Goal: Task Accomplishment & Management: Manage account settings

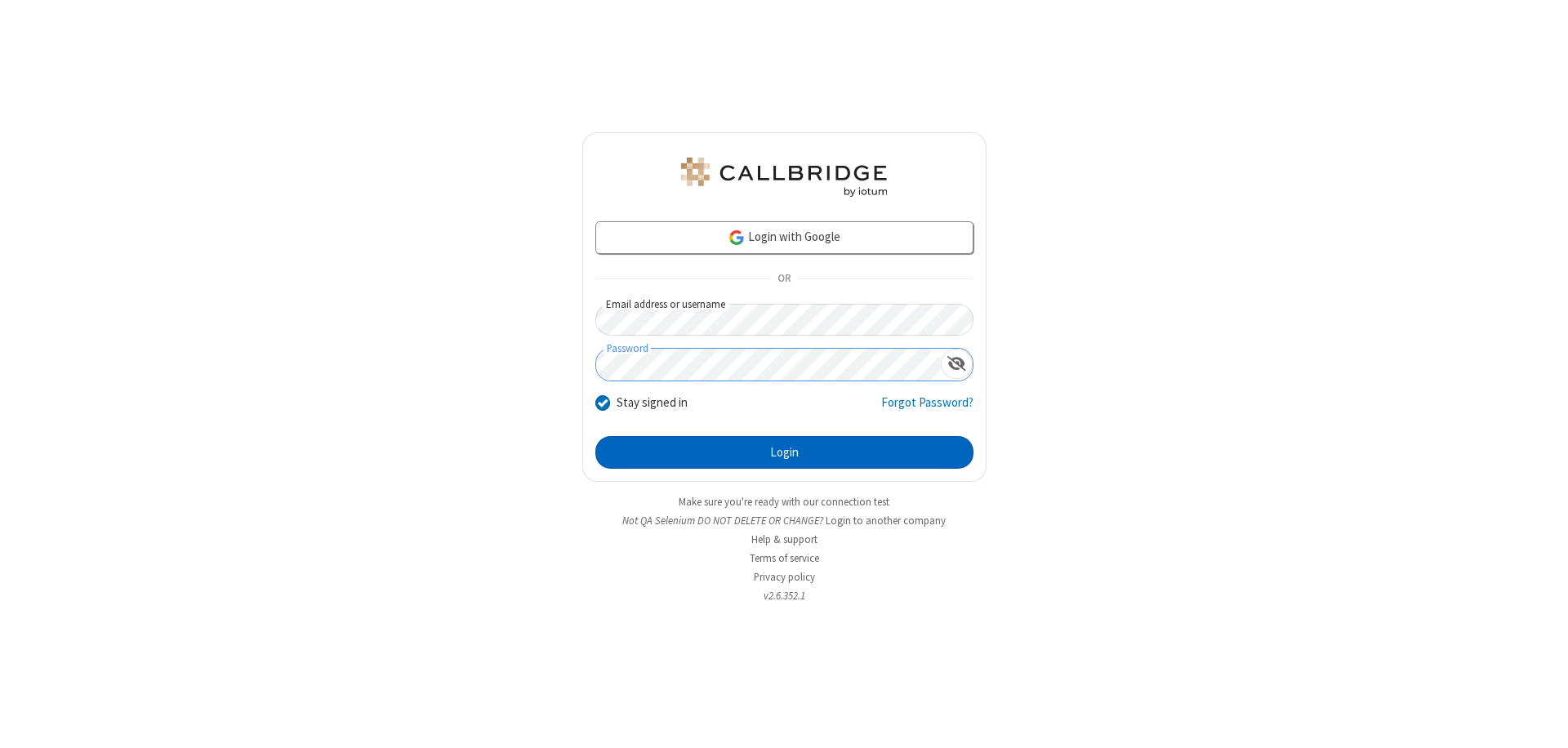
click at [784, 453] on button "Login" at bounding box center [784, 452] width 378 height 33
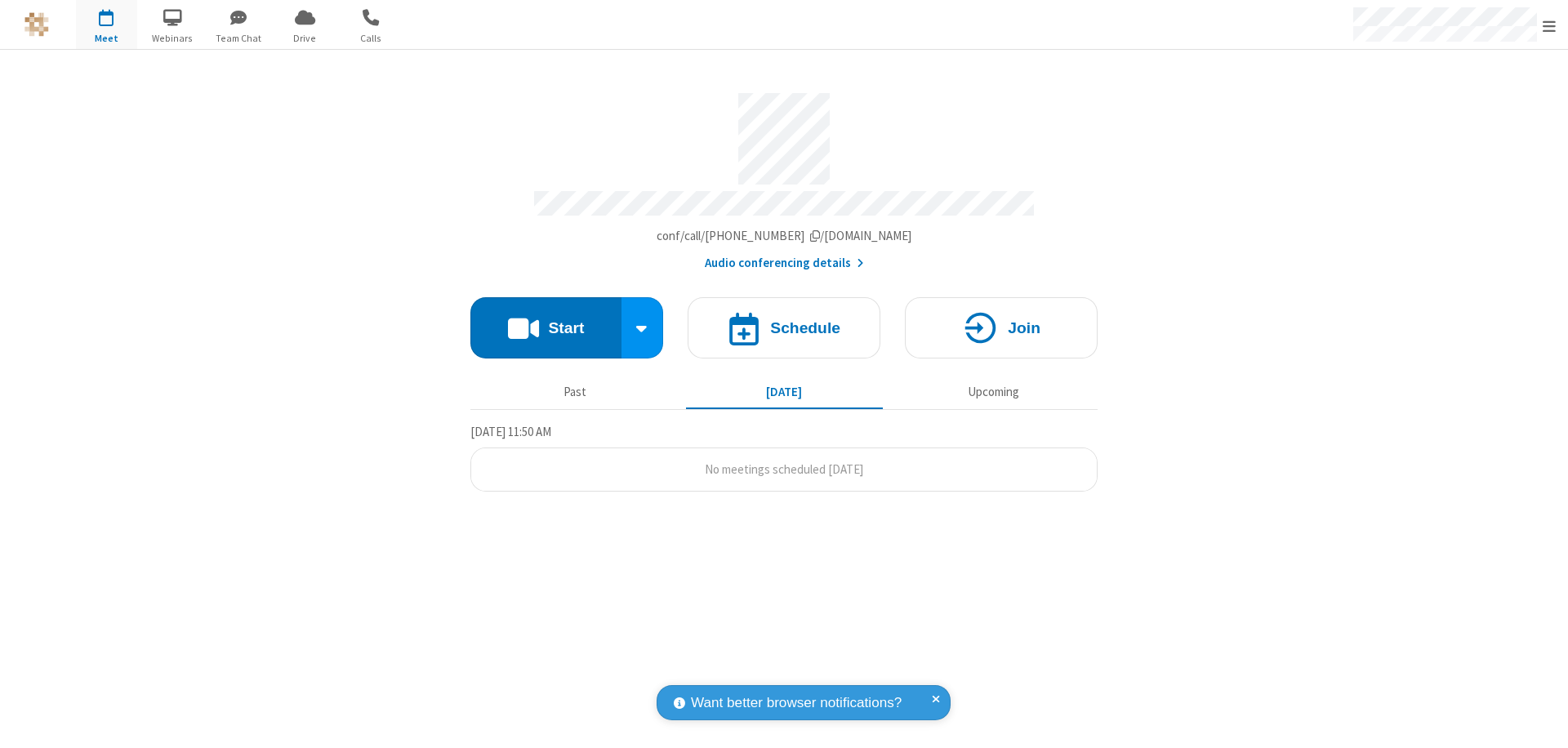
click at [1549, 25] on span "Open menu" at bounding box center [1548, 26] width 13 height 16
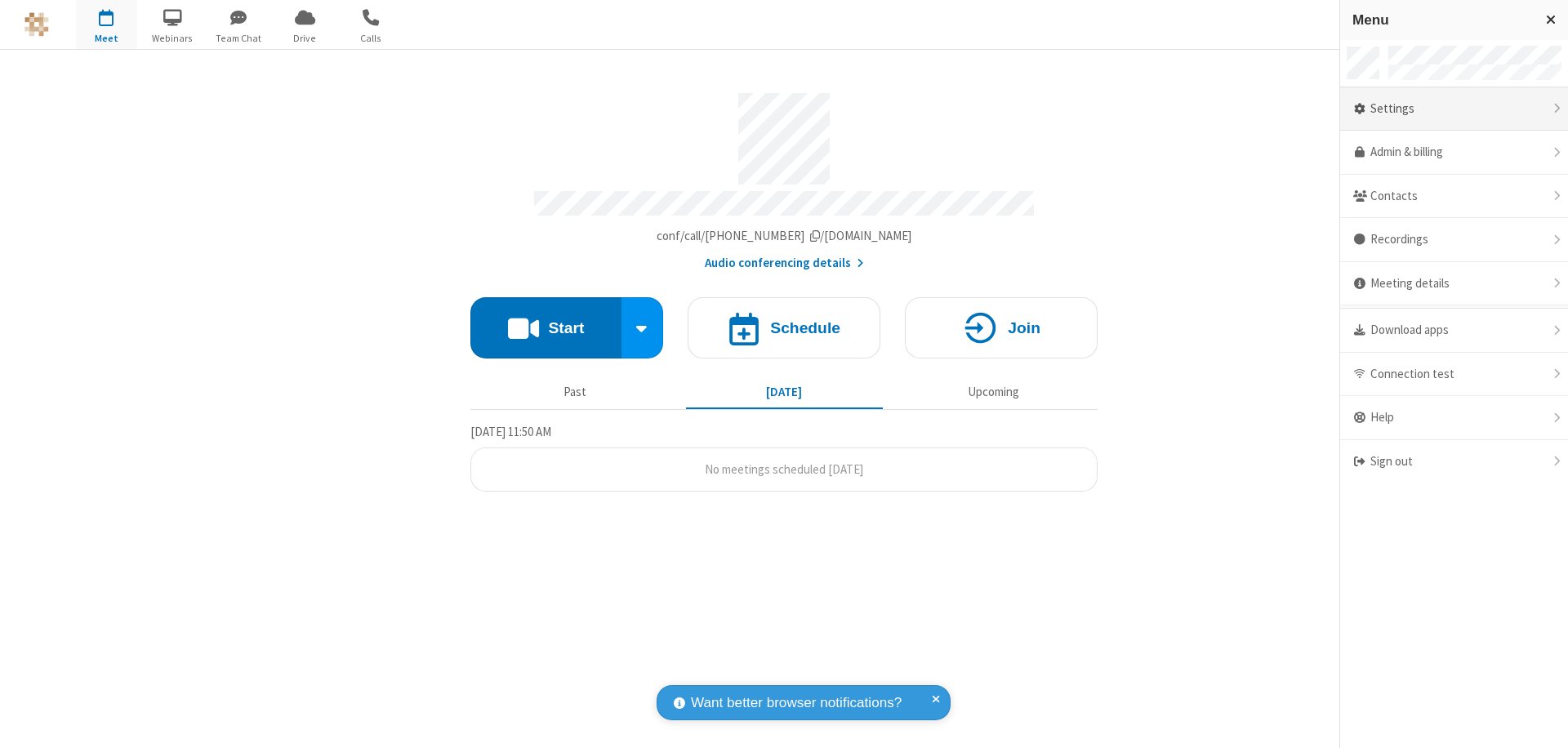
click at [1453, 109] on div "Settings" at bounding box center [1454, 109] width 228 height 44
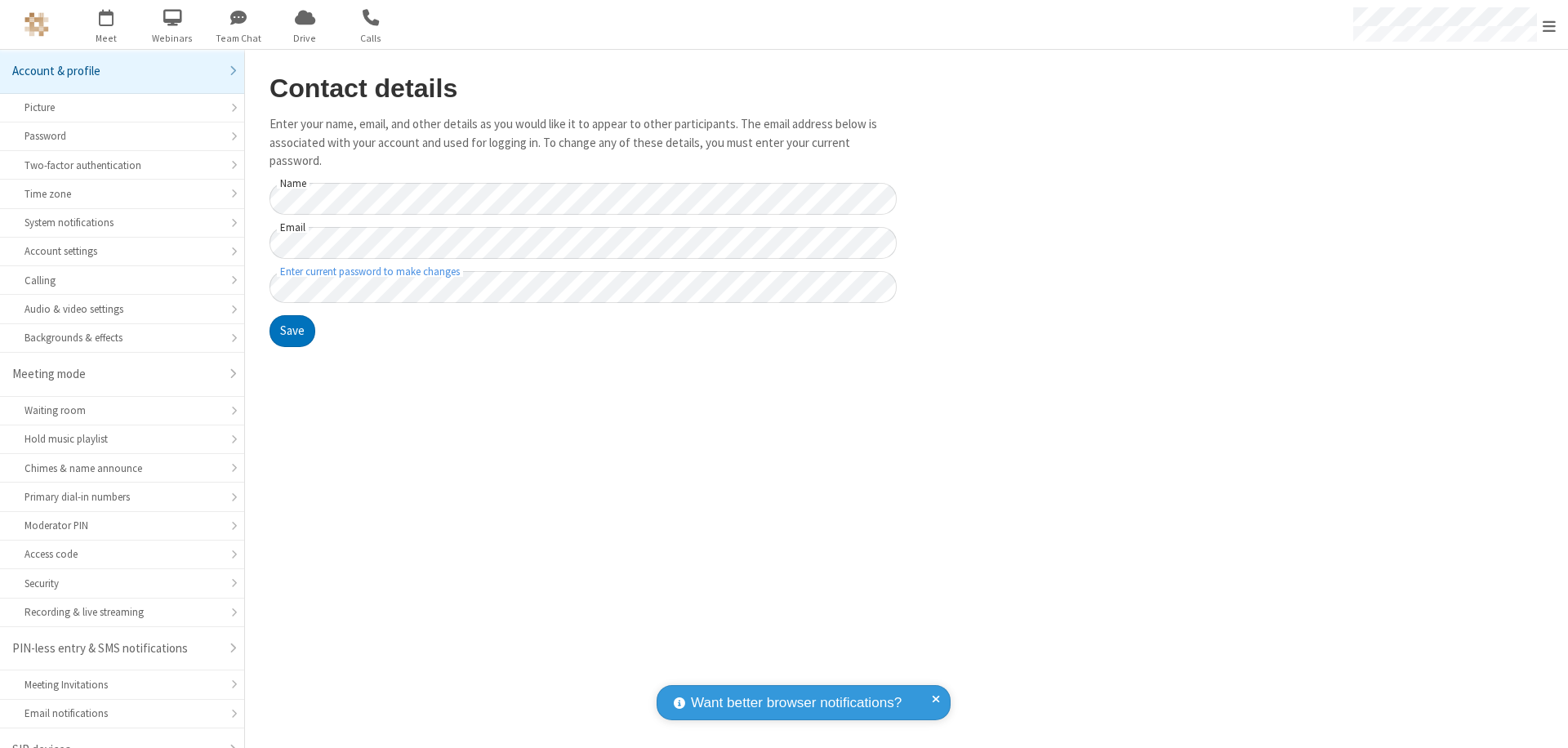
scroll to position [23, 0]
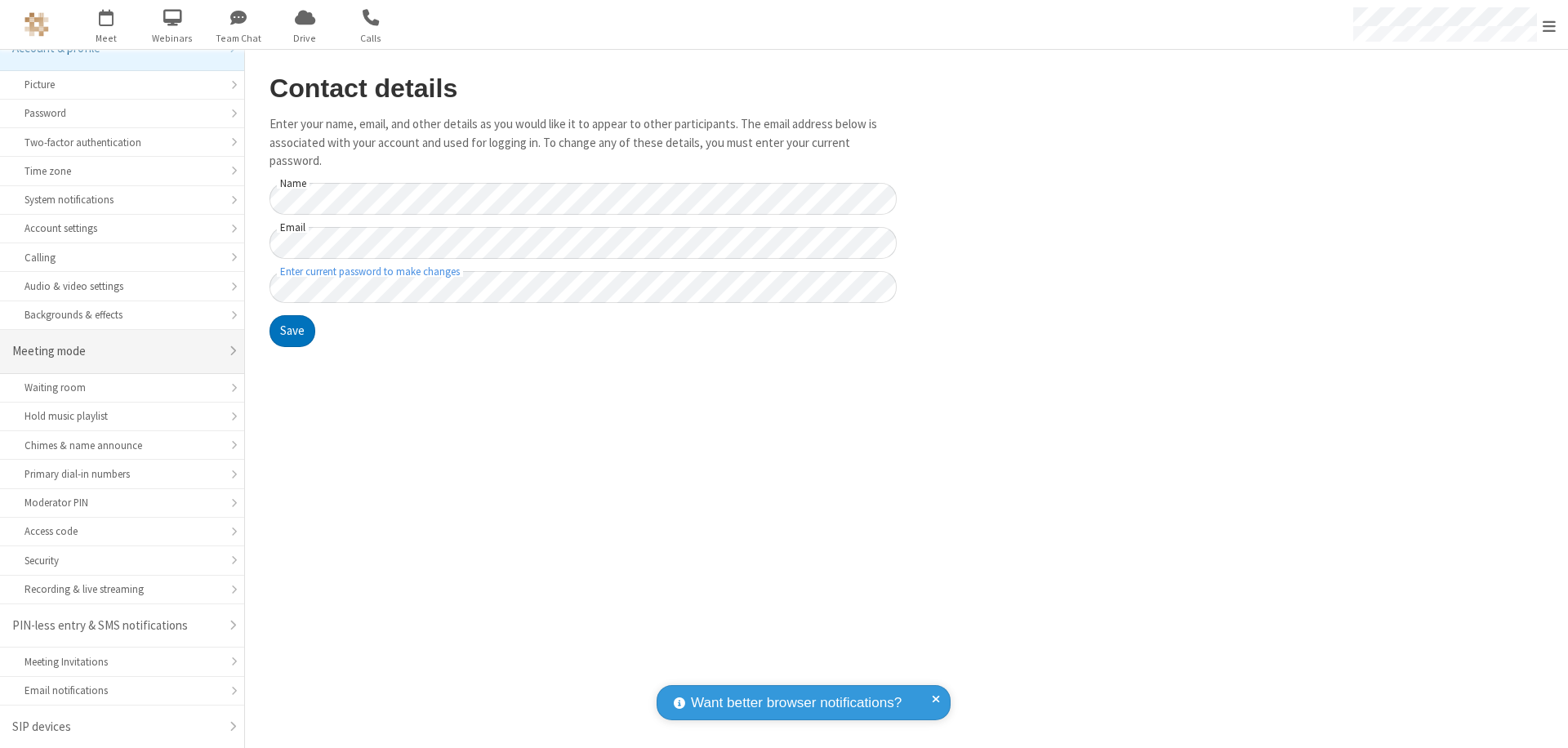
click at [116, 351] on div "Meeting mode" at bounding box center [116, 351] width 208 height 19
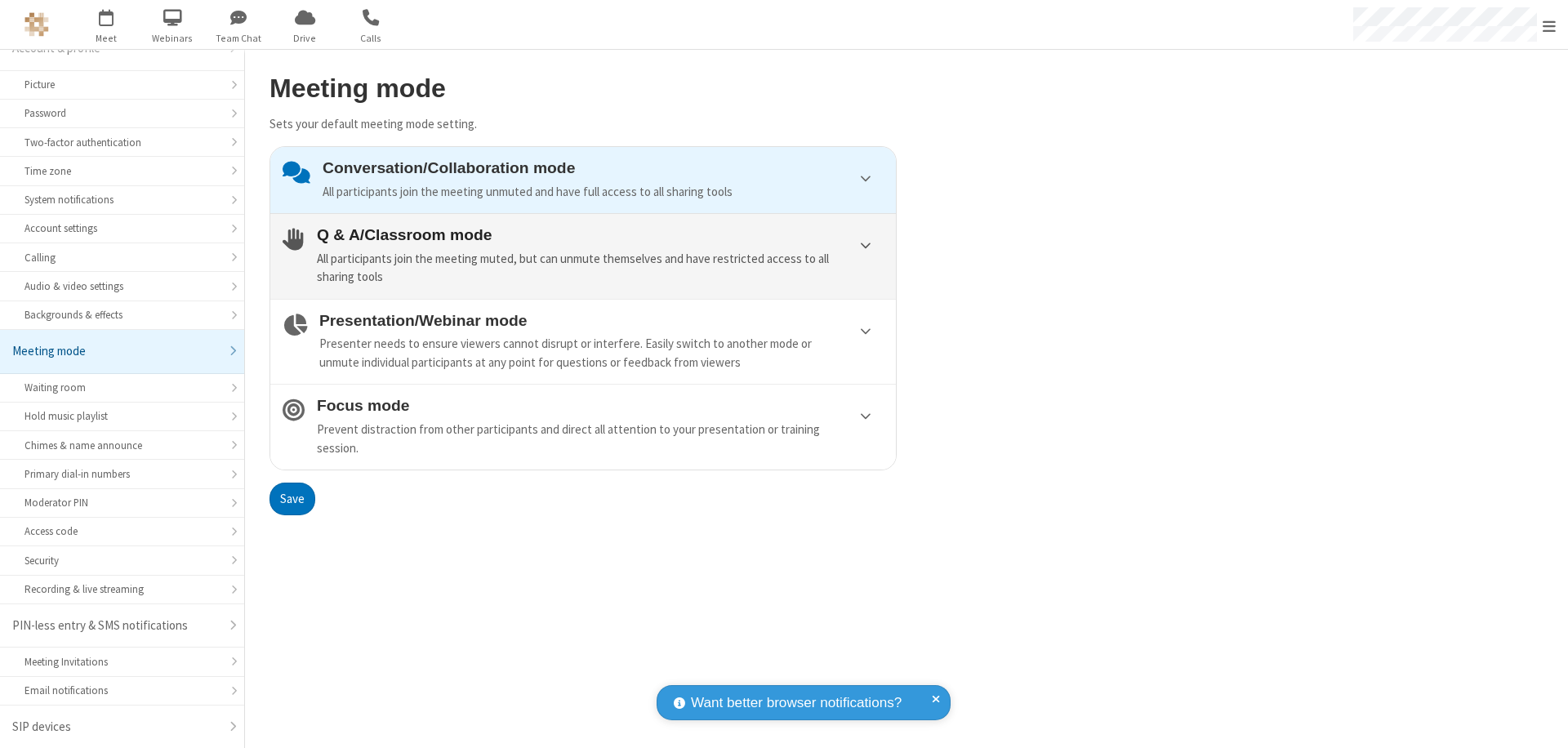
click at [583, 256] on div "All participants join the meeting muted, but can unmute themselves and have res…" at bounding box center [600, 268] width 567 height 37
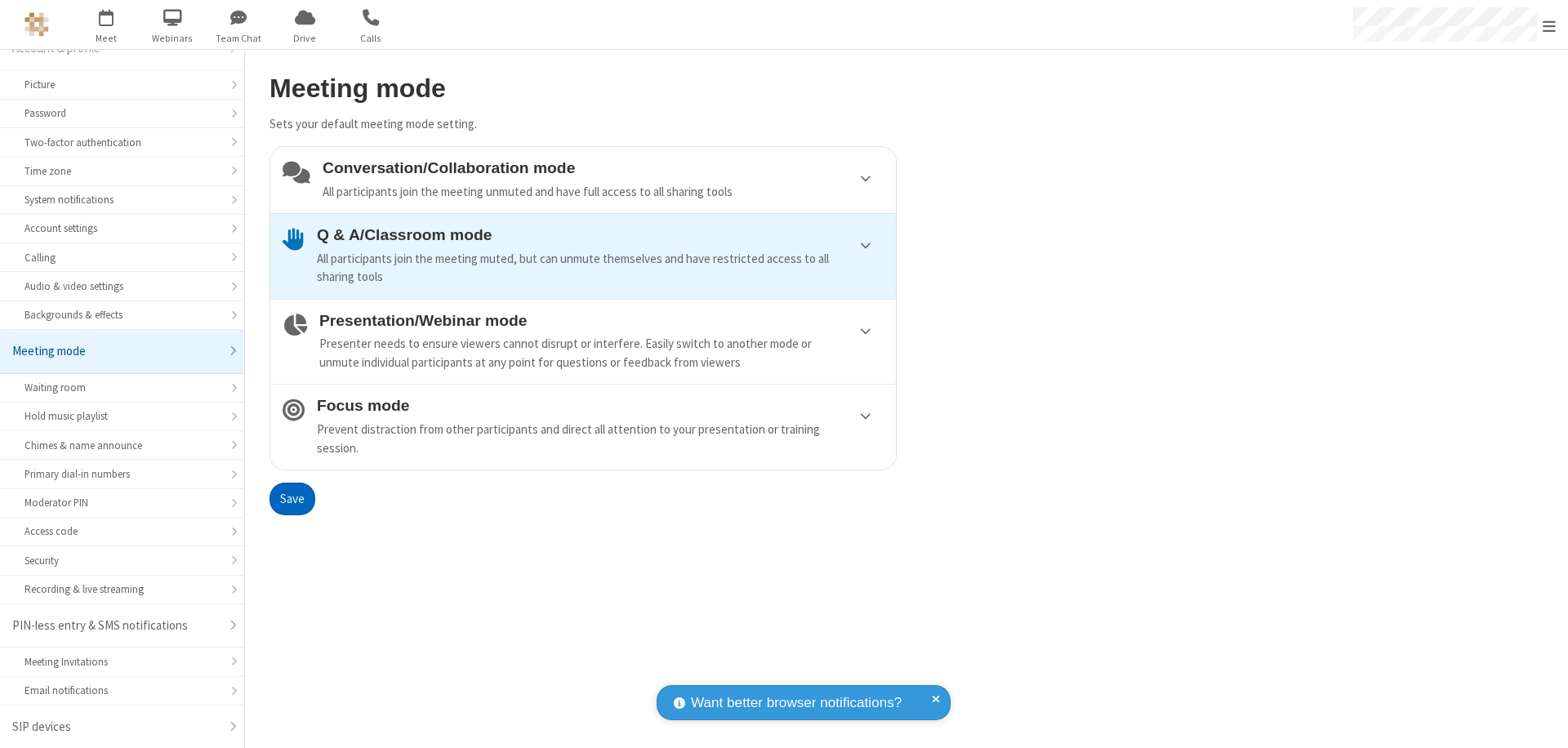
click at [292, 498] on button "Save" at bounding box center [293, 499] width 46 height 33
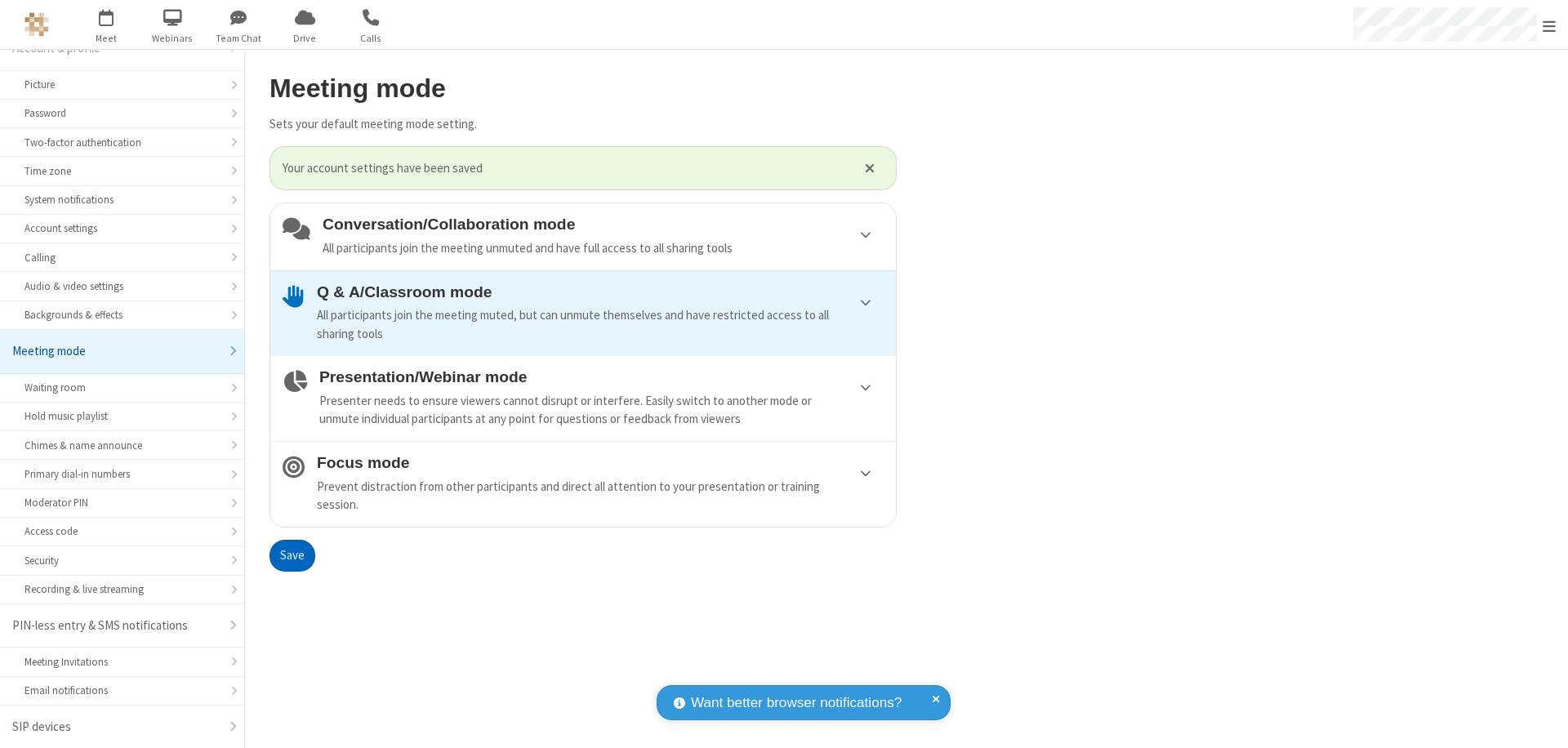
click at [1549, 25] on span "Open menu" at bounding box center [1548, 26] width 13 height 16
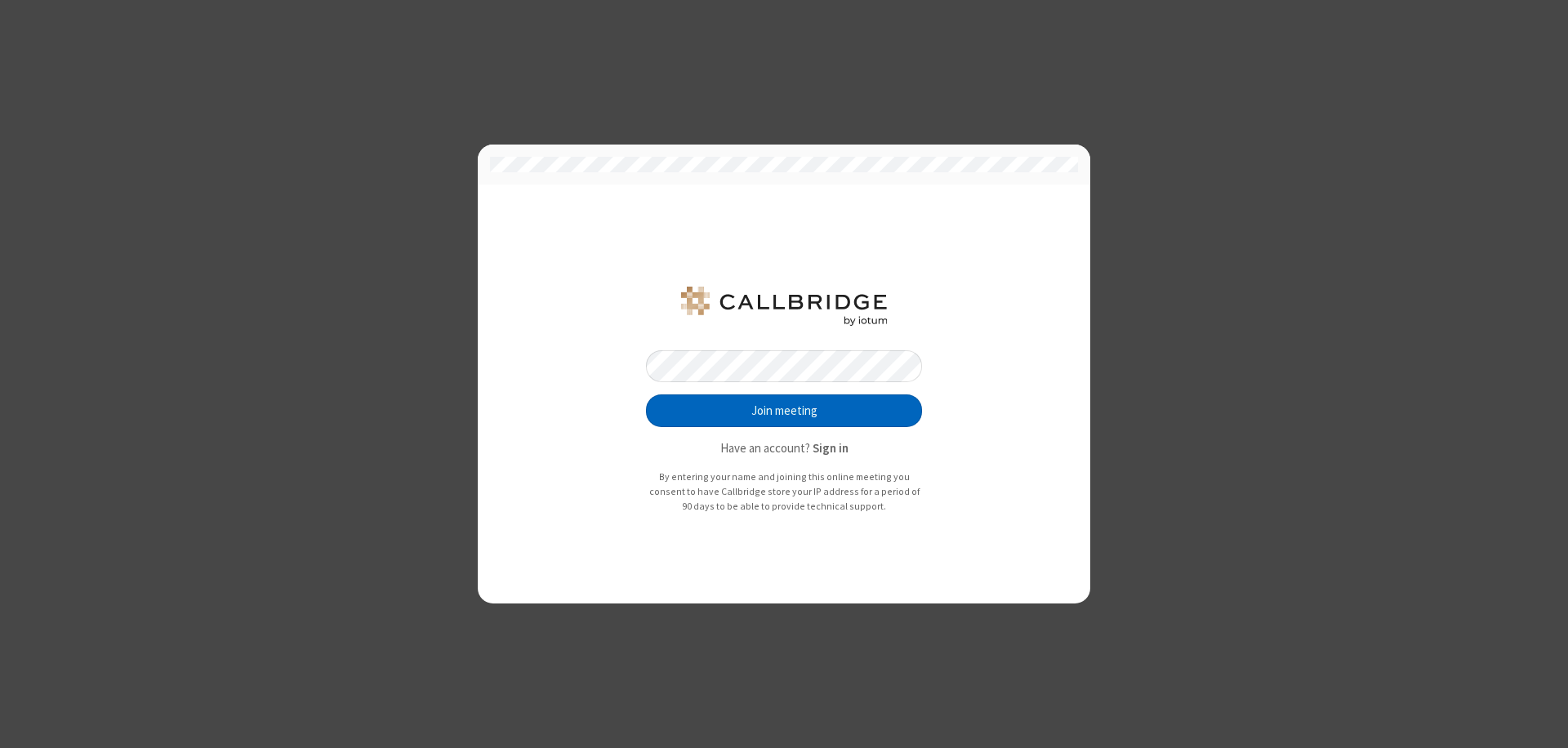
click at [784, 411] on button "Join meeting" at bounding box center [784, 411] width 276 height 33
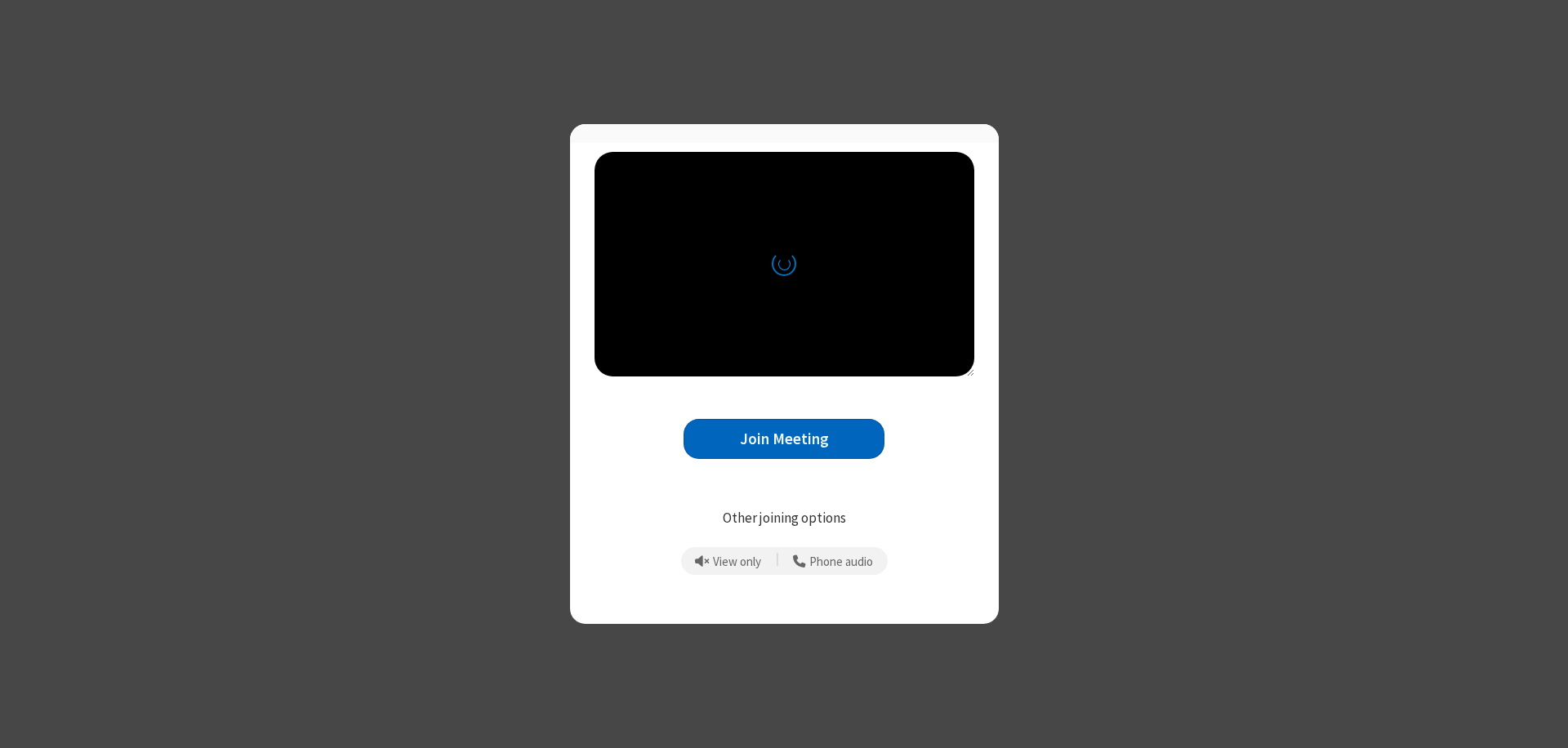
click at [784, 446] on button "Join Meeting" at bounding box center [784, 439] width 201 height 40
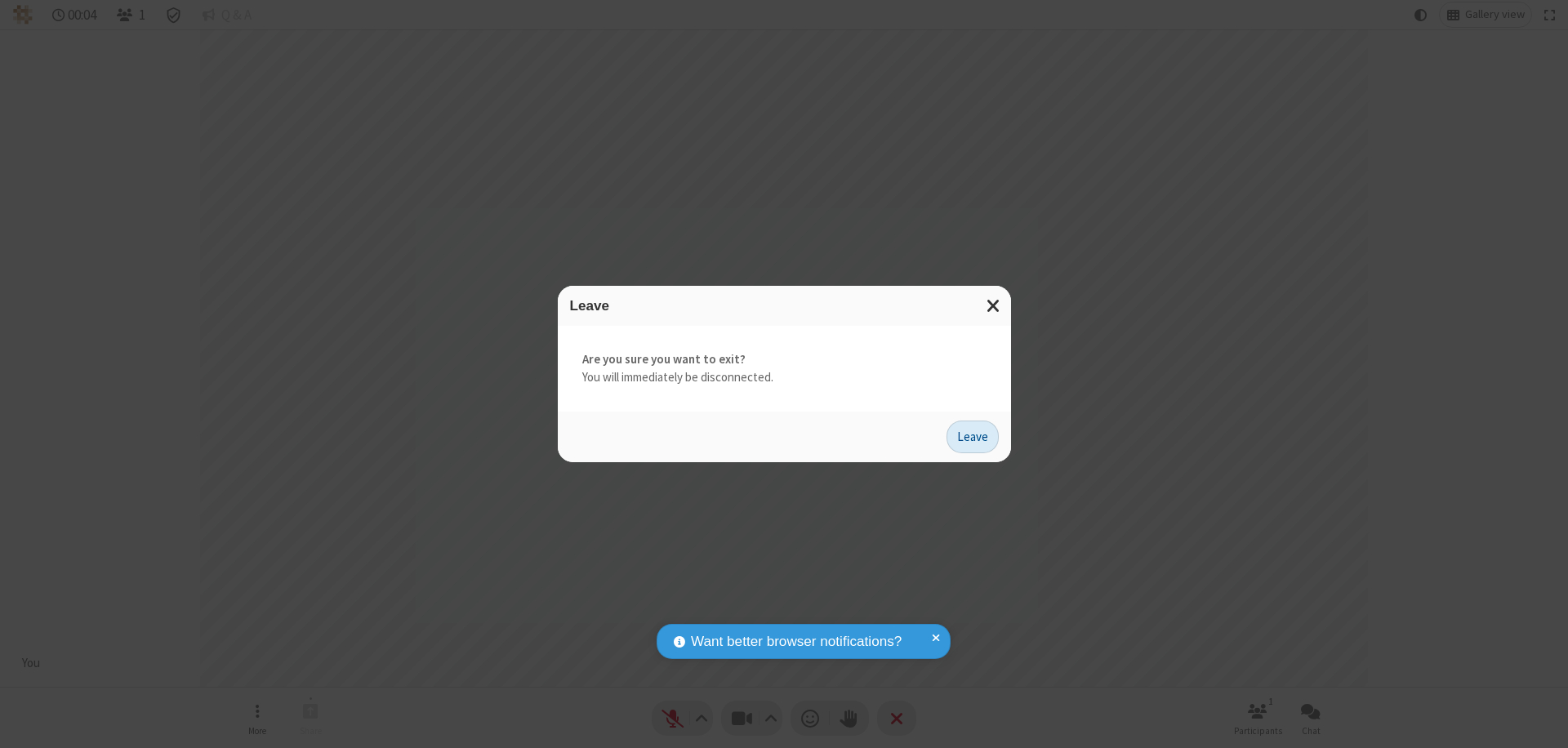
click at [972, 436] on button "Leave" at bounding box center [972, 437] width 52 height 33
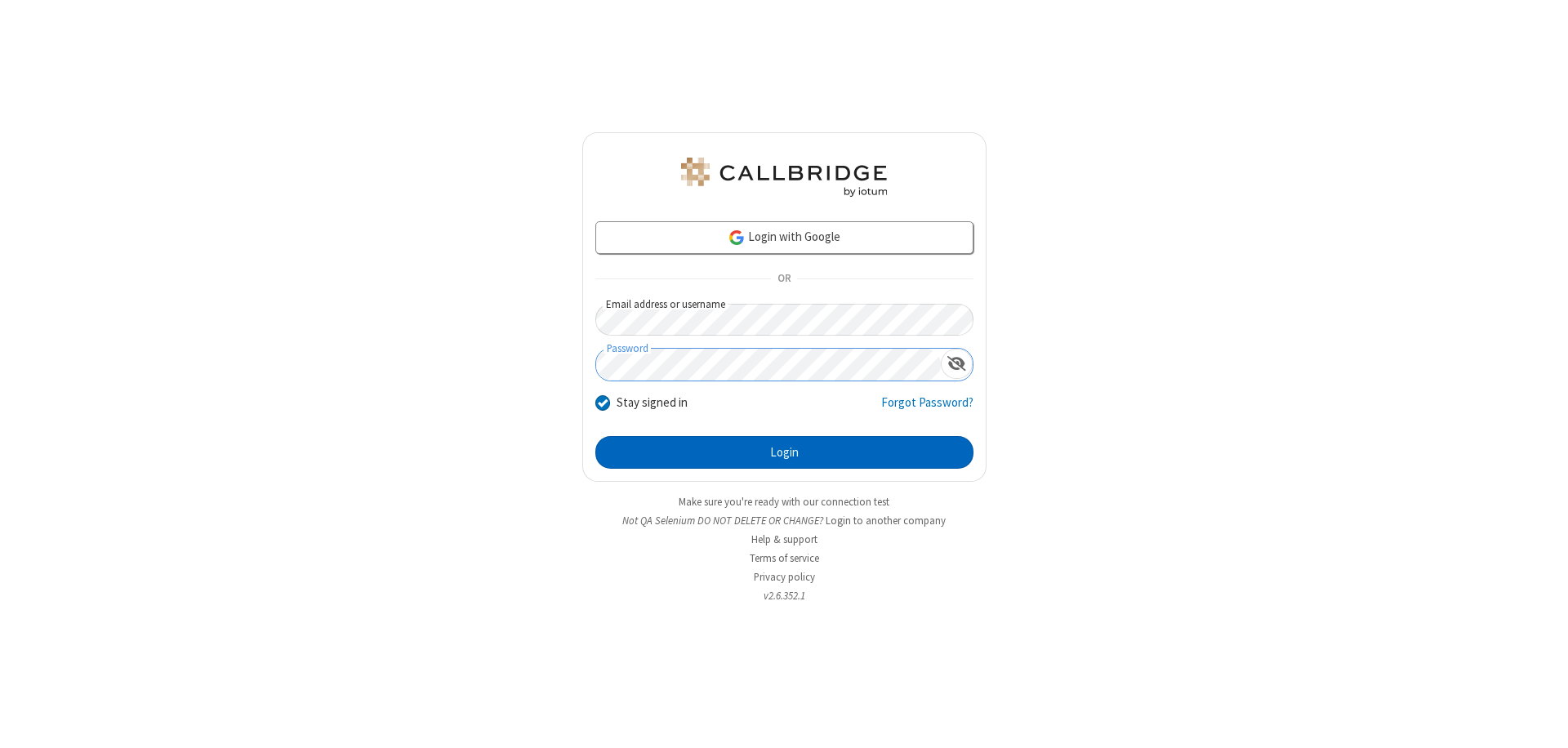
click at [784, 453] on button "Login" at bounding box center [784, 452] width 378 height 33
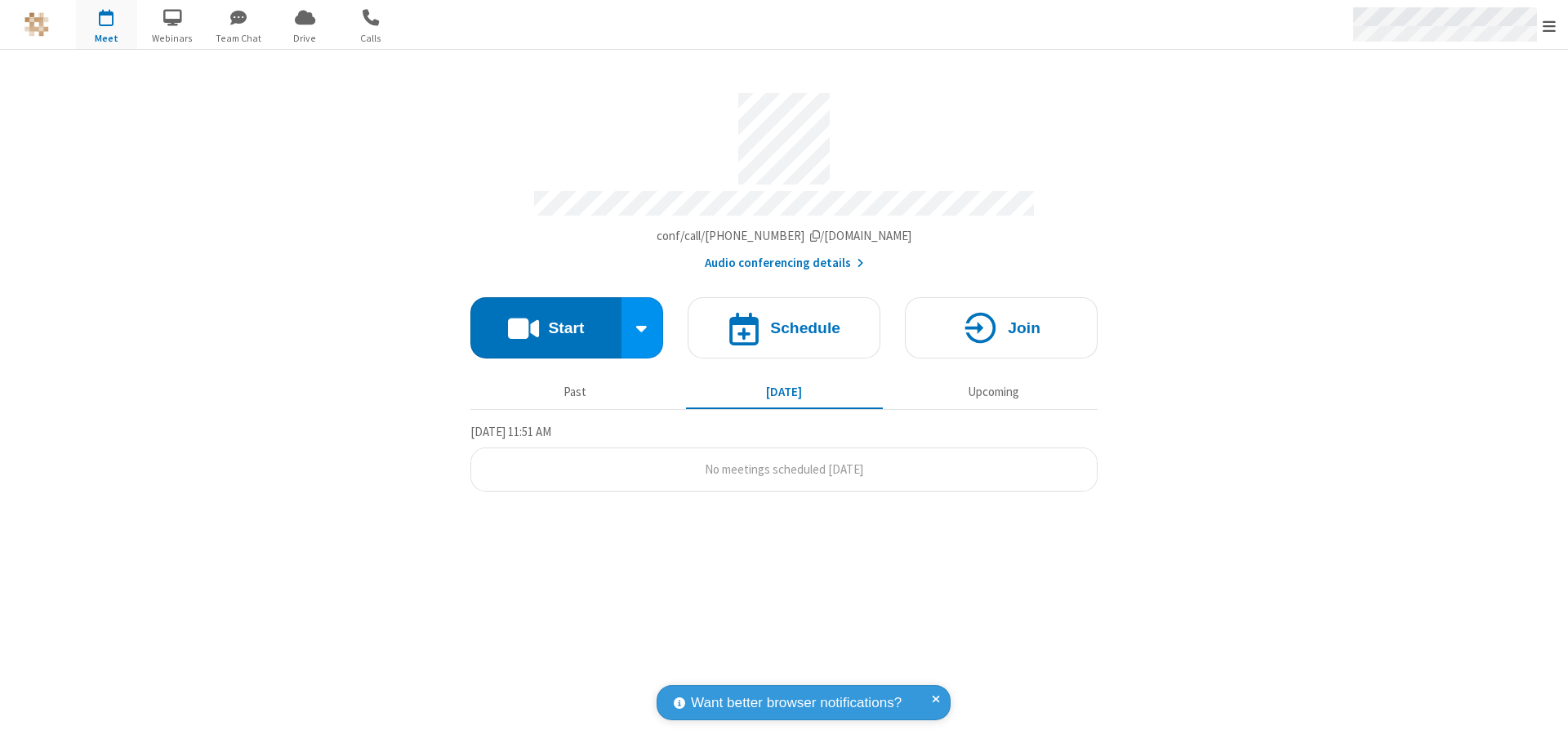
click at [1549, 25] on span "Open menu" at bounding box center [1548, 26] width 13 height 16
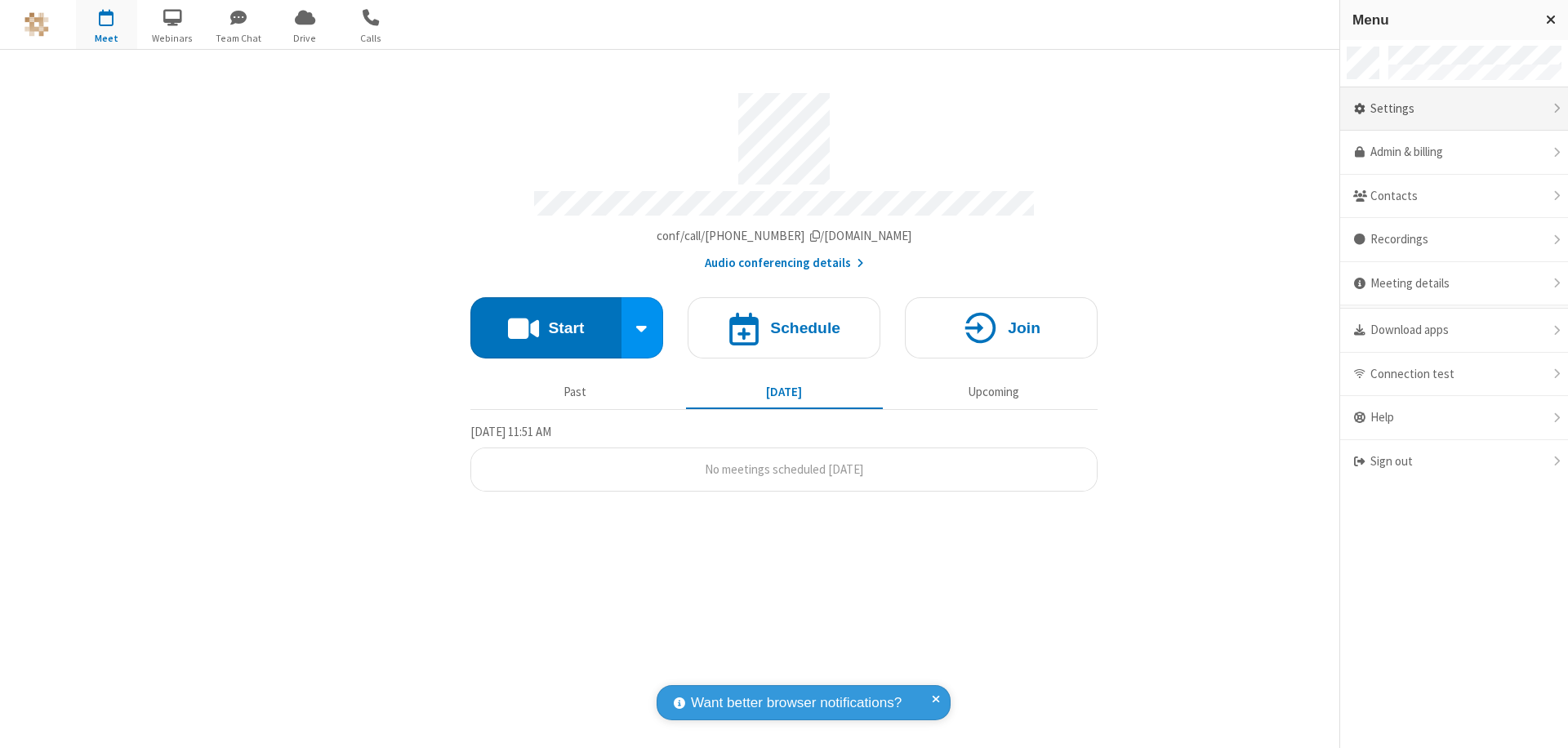
click at [1453, 109] on div "Settings" at bounding box center [1454, 109] width 228 height 44
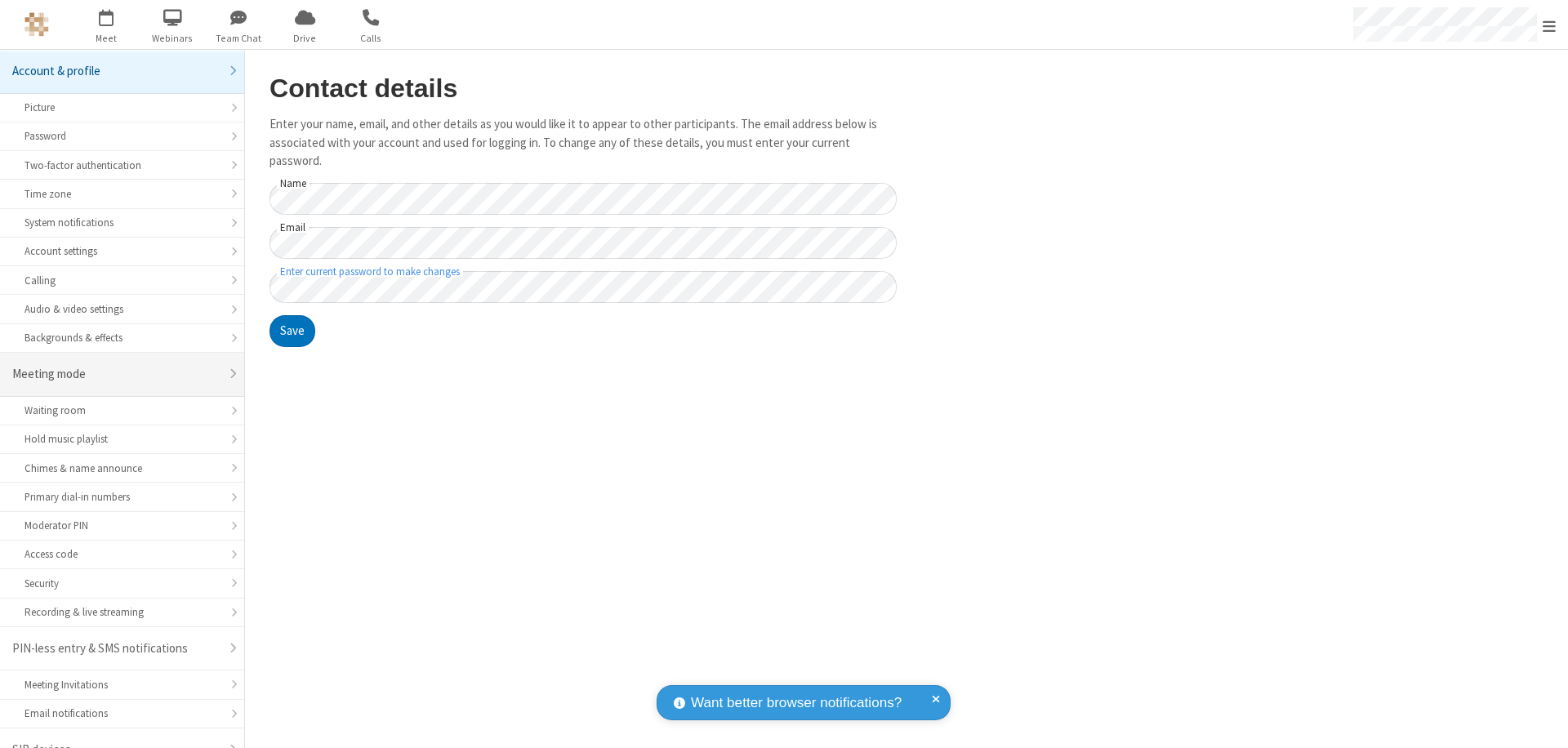
click at [116, 365] on div "Meeting mode" at bounding box center [116, 374] width 208 height 19
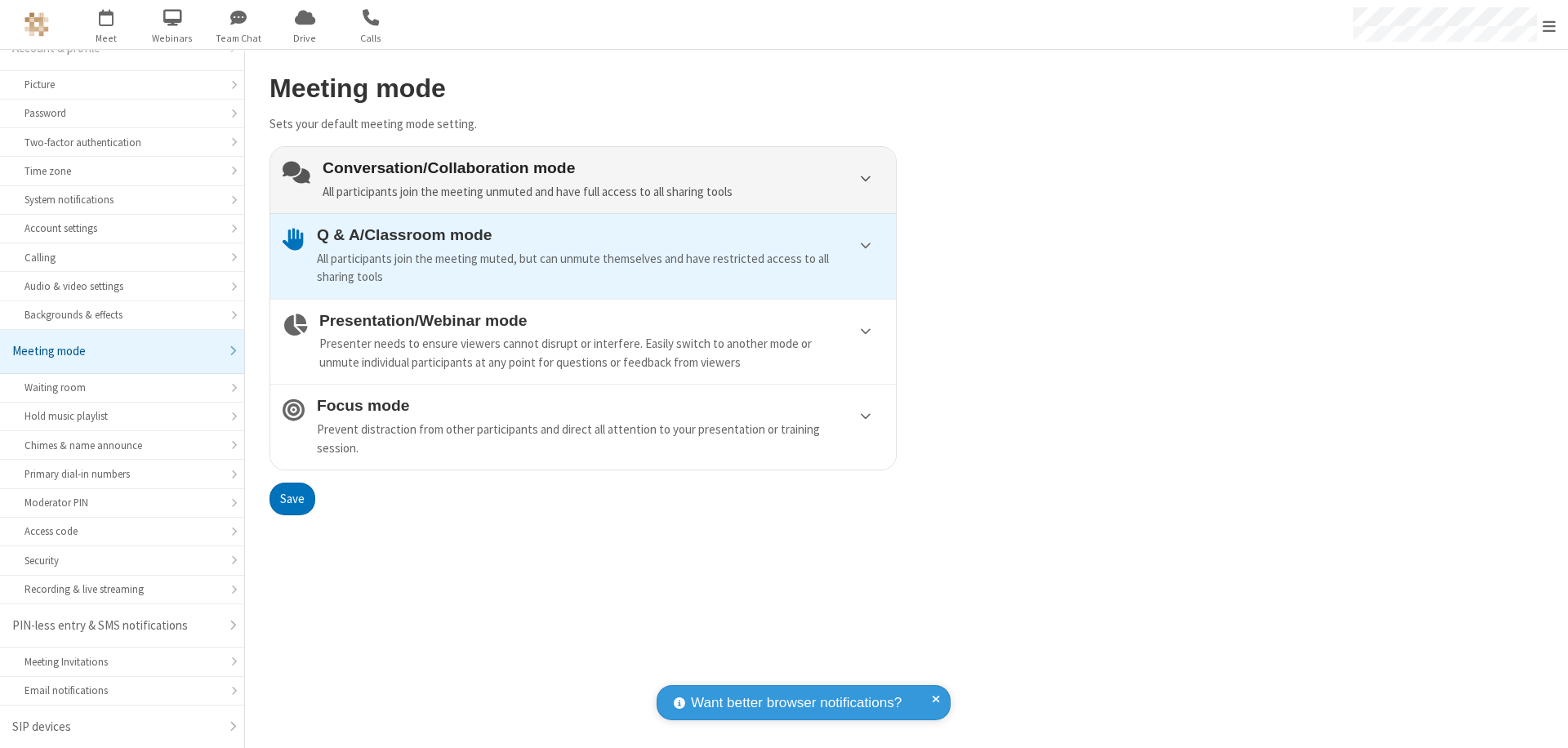
click at [583, 180] on div "Conversation/Collaboration mode All participants join the meeting unmuted and h…" at bounding box center [603, 180] width 561 height 42
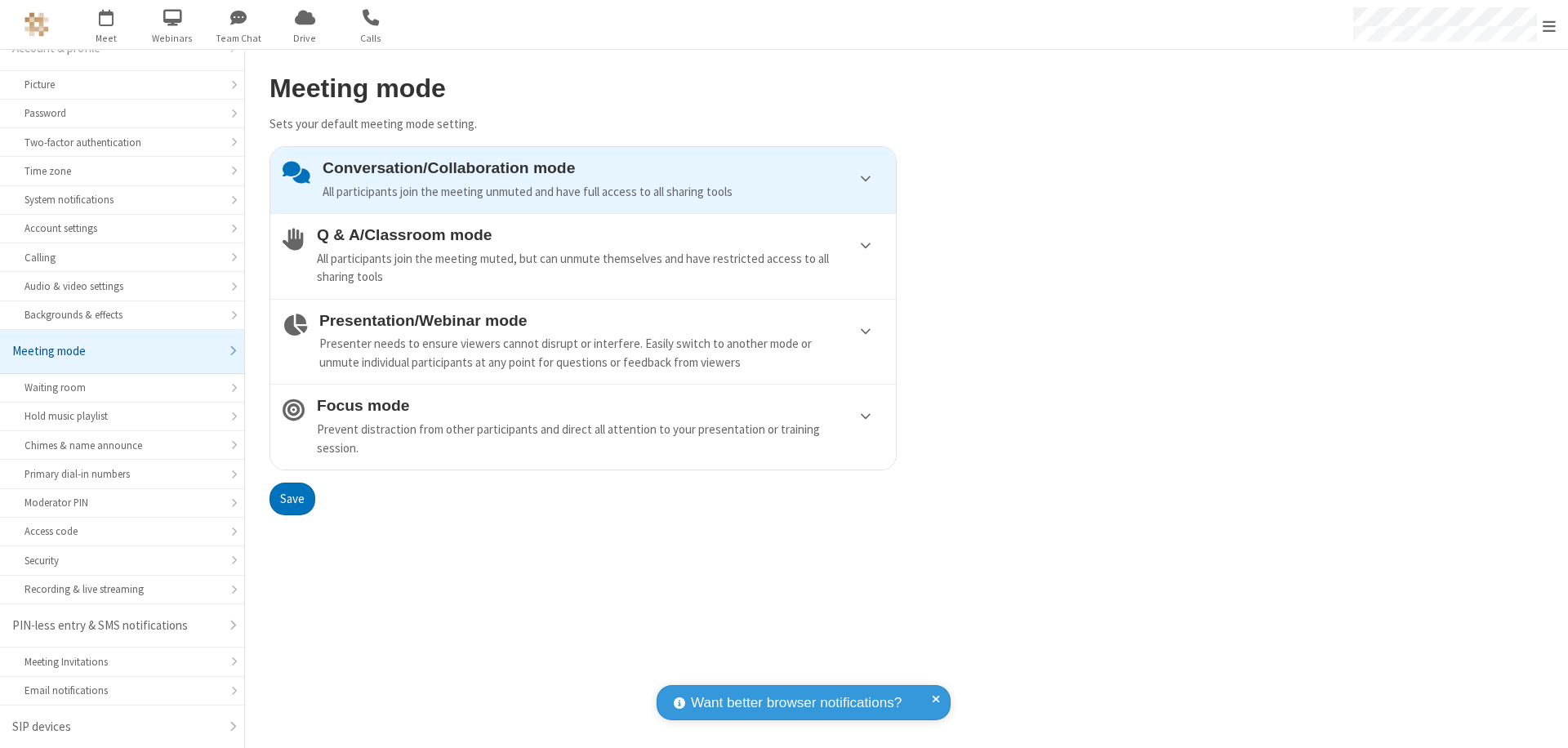
click at [292, 498] on button "Save" at bounding box center [293, 499] width 46 height 33
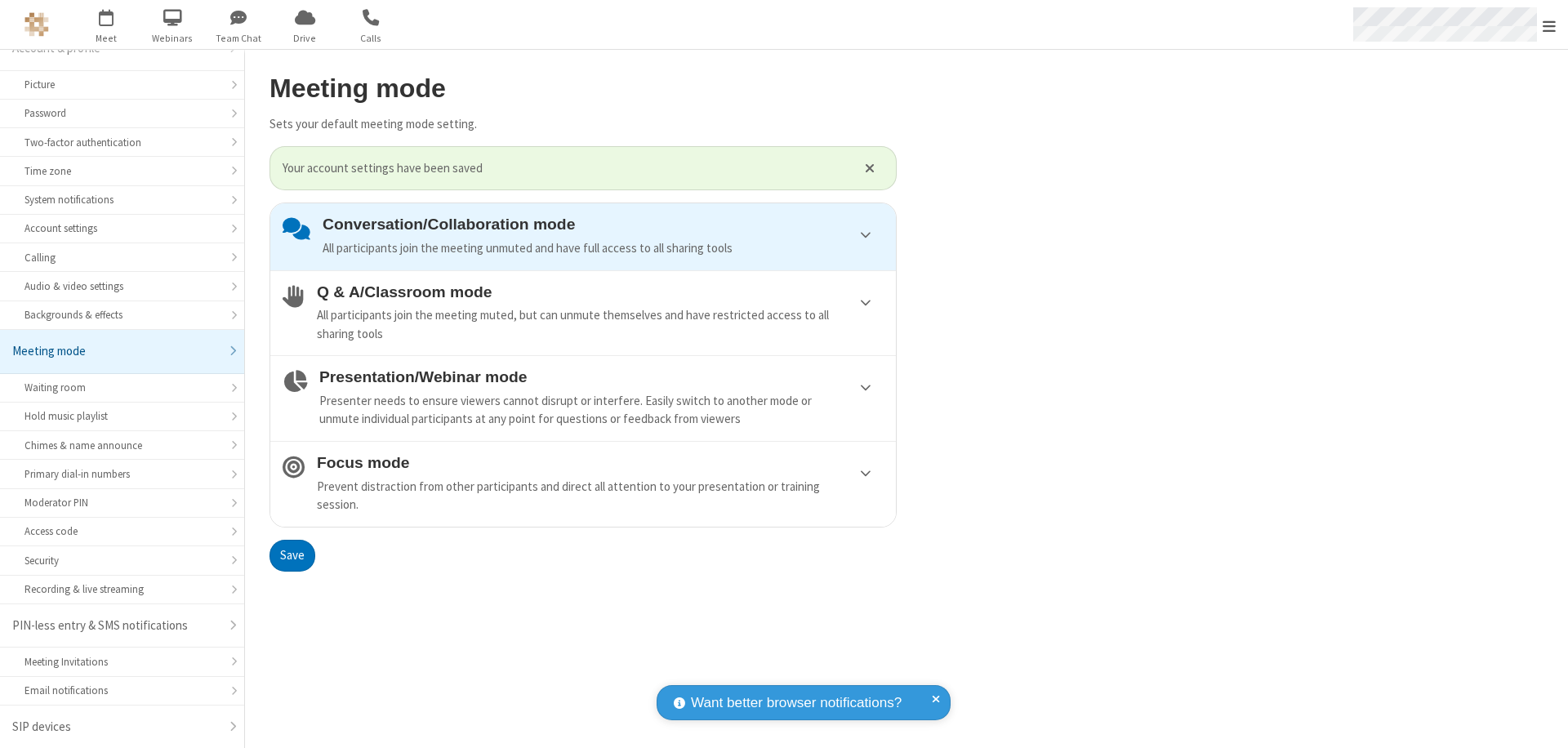
click at [1549, 25] on span "Open menu" at bounding box center [1548, 26] width 13 height 16
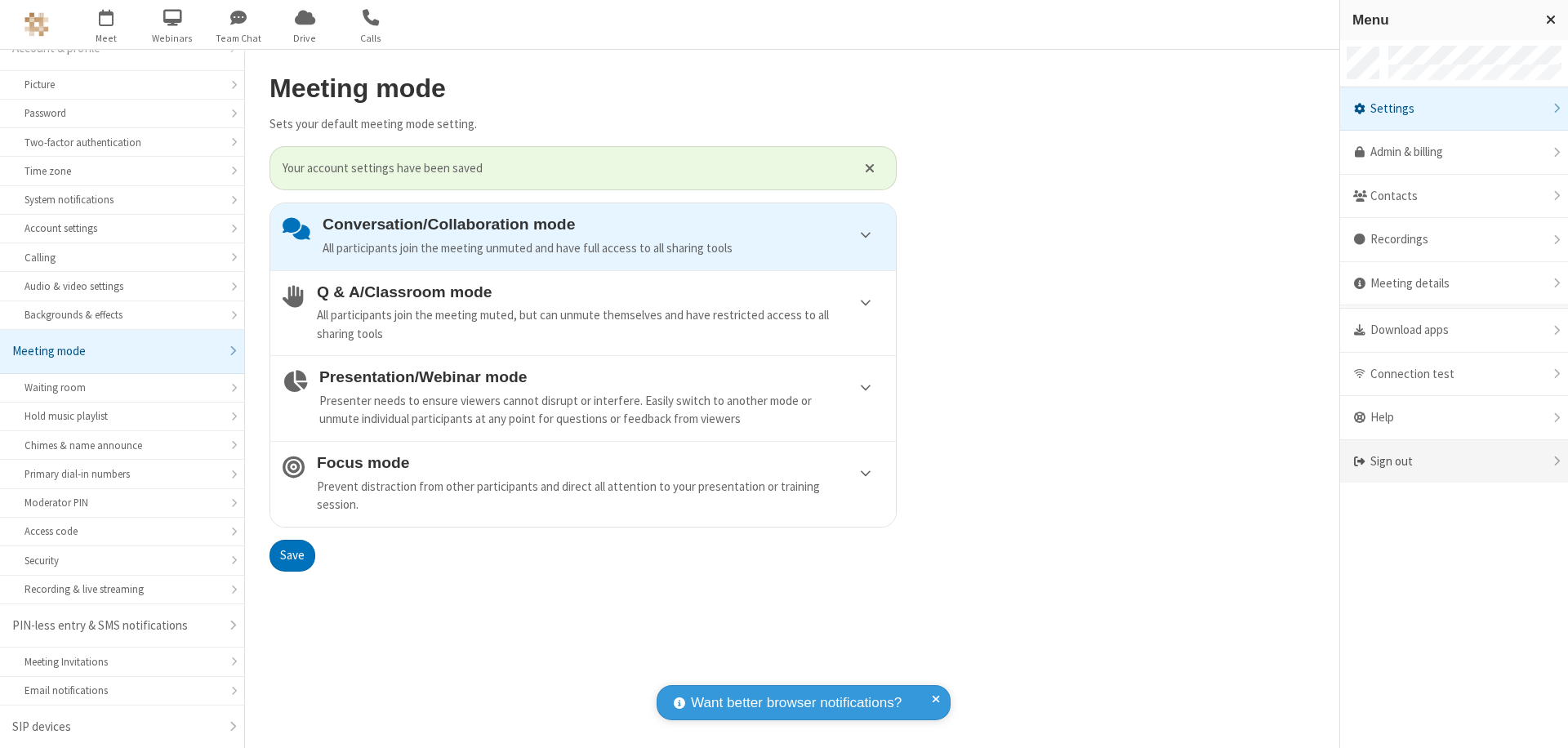
click at [1440, 462] on div "Sign out" at bounding box center [1454, 461] width 228 height 43
